Goal: Task Accomplishment & Management: Manage account settings

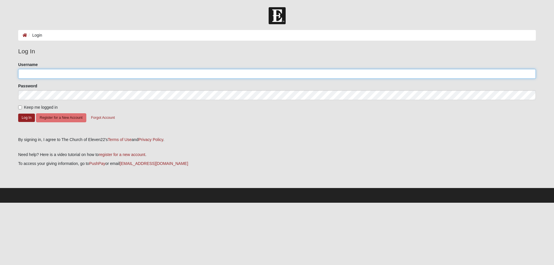
click at [40, 76] on input "Username" at bounding box center [277, 74] width 518 height 10
type input "lannie11"
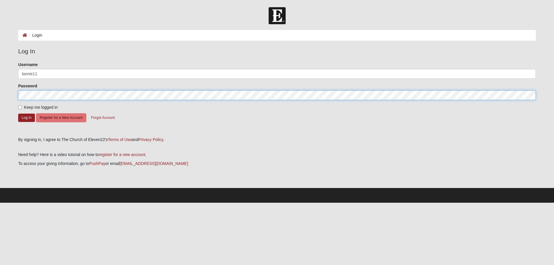
click at [18, 114] on button "Log In" at bounding box center [26, 118] width 17 height 8
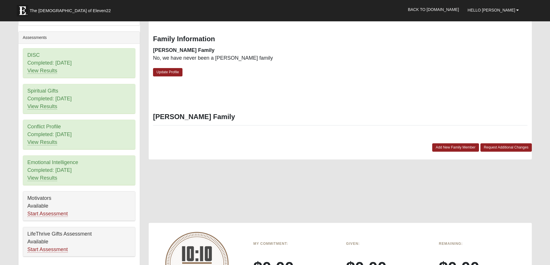
scroll to position [202, 0]
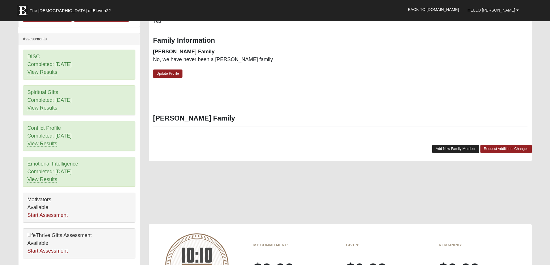
click at [452, 148] on link "Add New Family Member" at bounding box center [455, 149] width 47 height 8
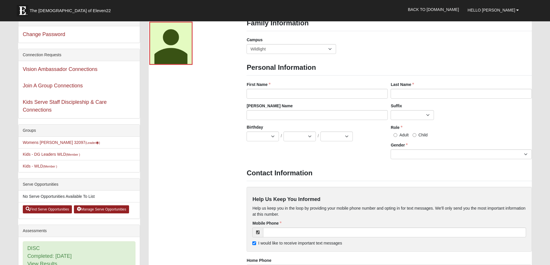
scroll to position [0, 0]
